Goal: Information Seeking & Learning: Find specific page/section

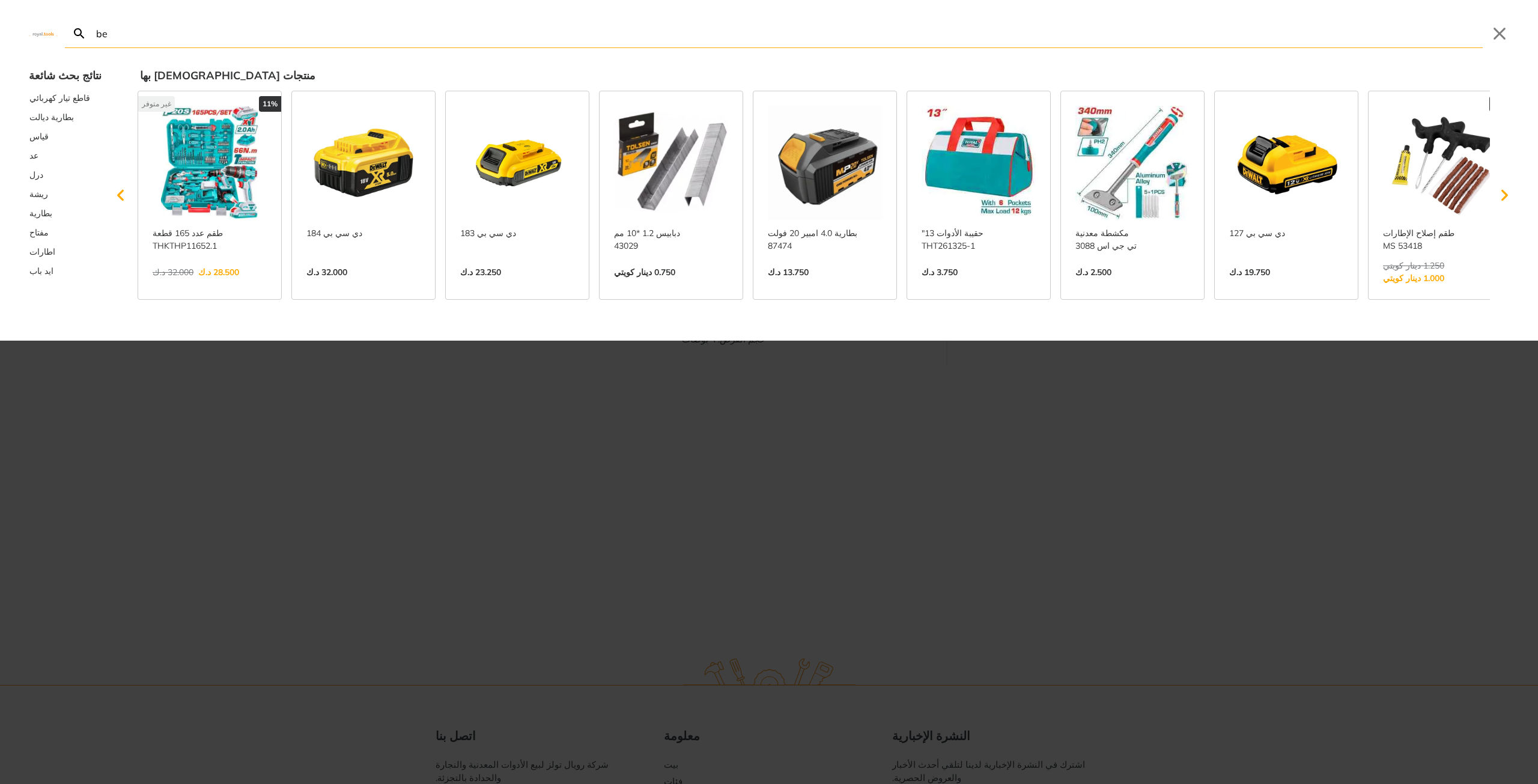
type input "be"
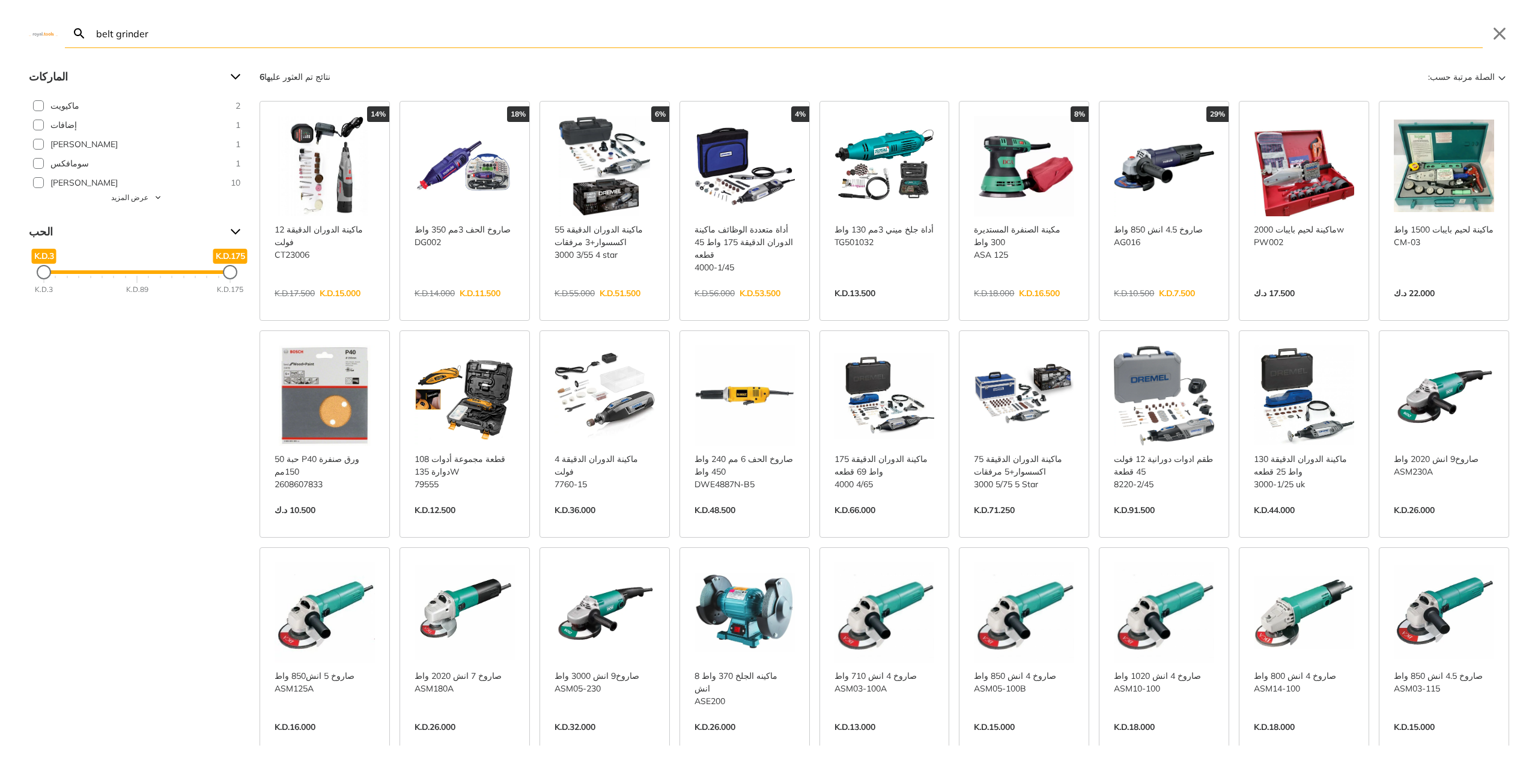
type input "belt grinder"
